Goal: Task Accomplishment & Management: Use online tool/utility

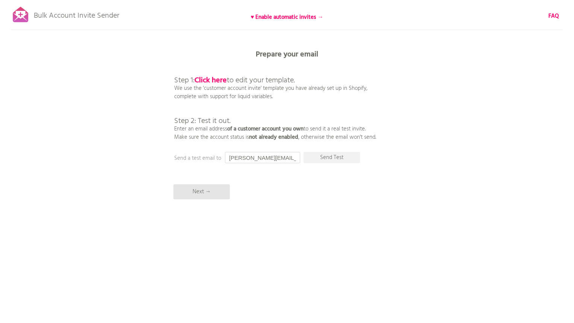
click at [252, 159] on input "[PERSON_NAME][EMAIL_ADDRESS][PERSON_NAME][DOMAIN_NAME]" at bounding box center [262, 157] width 75 height 11
click at [340, 159] on p "Send Test" at bounding box center [332, 157] width 56 height 11
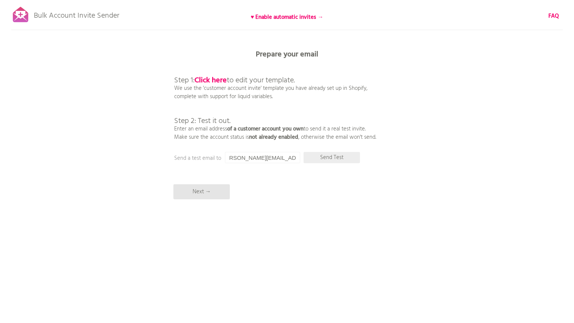
scroll to position [0, 0]
click at [339, 155] on p "Send Test" at bounding box center [332, 157] width 56 height 11
click at [268, 159] on input "sophie@noughtsandones.com" at bounding box center [262, 157] width 75 height 11
click at [251, 158] on input "sophie@noughtsandones.com" at bounding box center [262, 157] width 75 height 11
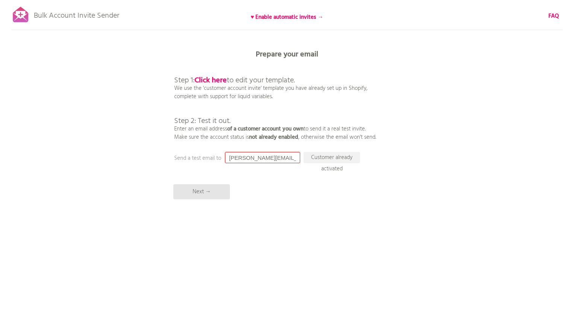
click at [251, 158] on input "sophie@noughtsandones.com" at bounding box center [262, 157] width 75 height 11
type input "hopkins.sophie@gmail.com"
click at [319, 158] on p "Send Test" at bounding box center [332, 157] width 56 height 11
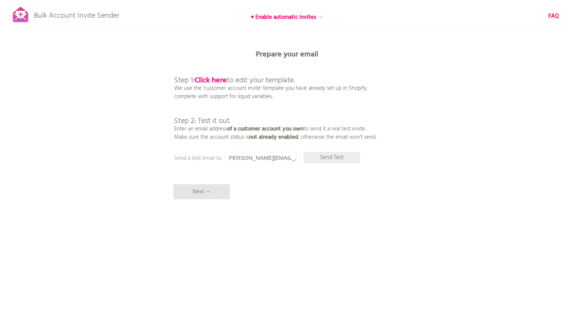
scroll to position [0, 0]
click at [216, 193] on p "Next →" at bounding box center [201, 191] width 56 height 15
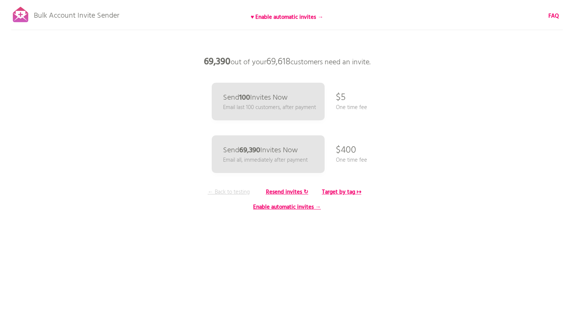
click at [216, 192] on p "← Back to testing" at bounding box center [229, 192] width 56 height 8
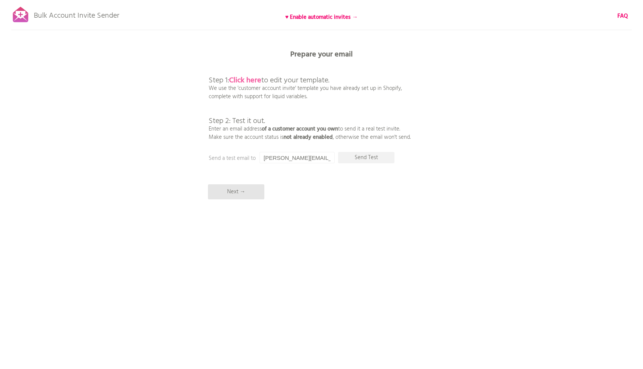
click at [255, 79] on b "Click here" at bounding box center [245, 81] width 32 height 12
click at [234, 193] on p "Next →" at bounding box center [236, 191] width 56 height 15
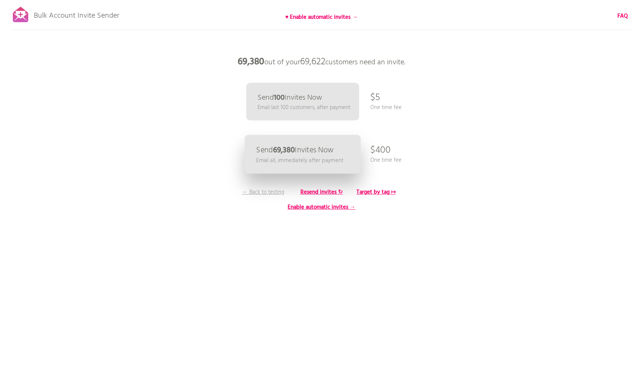
click at [319, 154] on p "Send 69,380 Invites Now" at bounding box center [295, 150] width 78 height 8
